Goal: Task Accomplishment & Management: Manage account settings

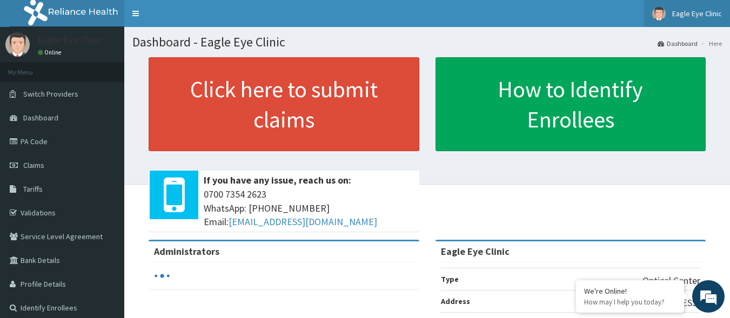
click at [693, 11] on span "Eagle Eye Clinic" at bounding box center [697, 14] width 50 height 10
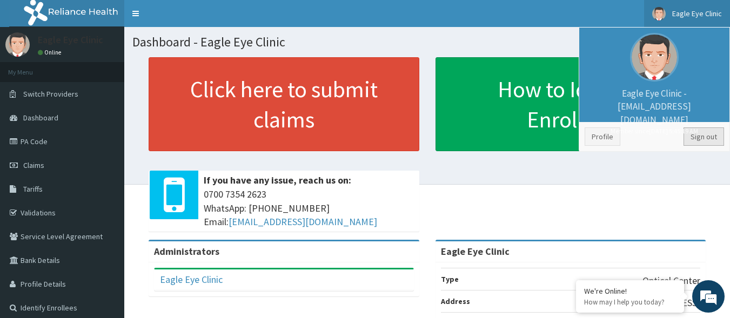
click at [697, 136] on link "Sign out" at bounding box center [703, 136] width 41 height 18
